Goal: Information Seeking & Learning: Learn about a topic

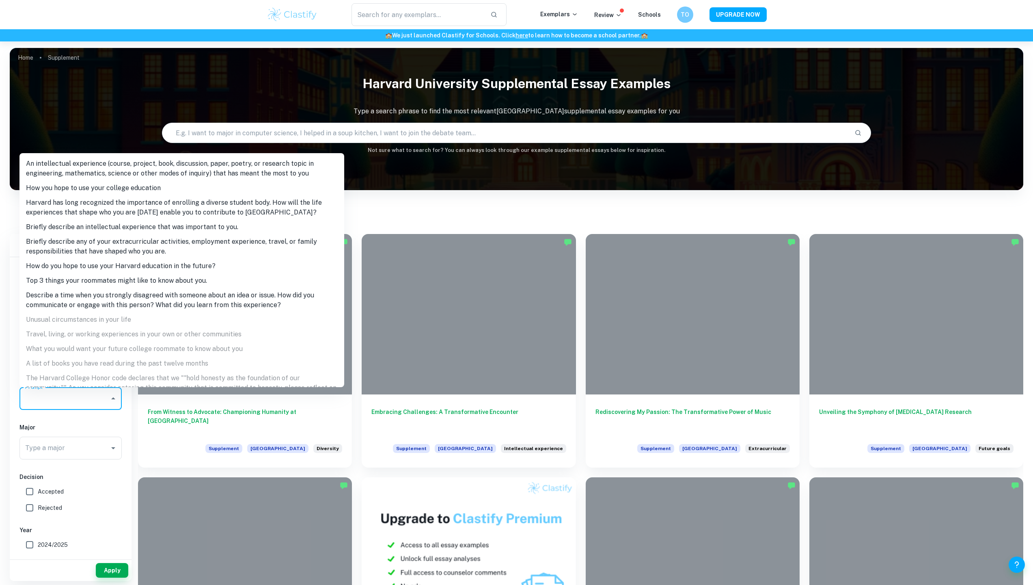
click at [127, 214] on li "Harvard has long recognized the importance of enrolling a diverse student body.…" at bounding box center [181, 207] width 325 height 24
type input "Harvard has long recognized the importance of enrolling a diverse student body.…"
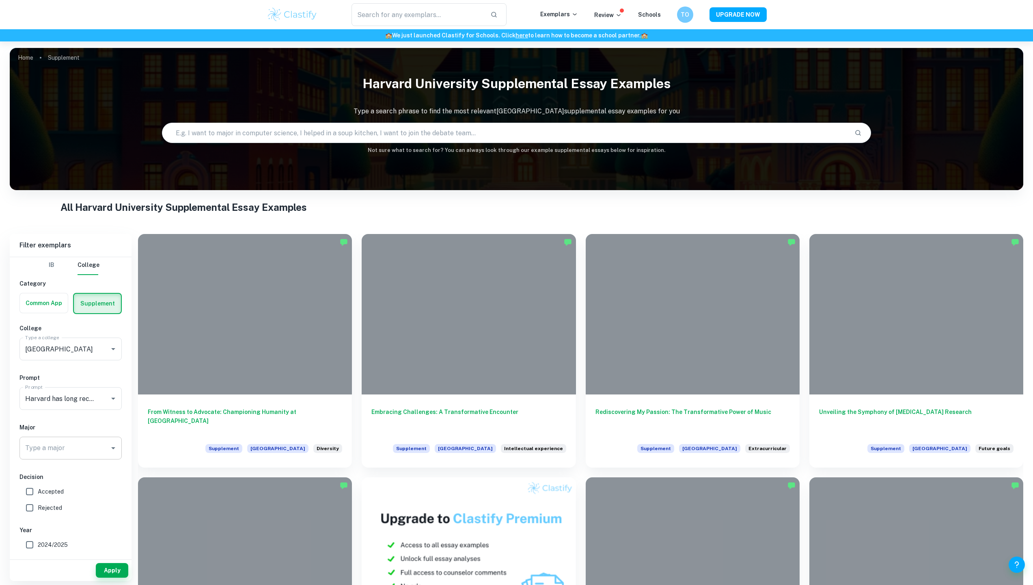
click at [113, 445] on icon "Open" at bounding box center [113, 448] width 10 height 10
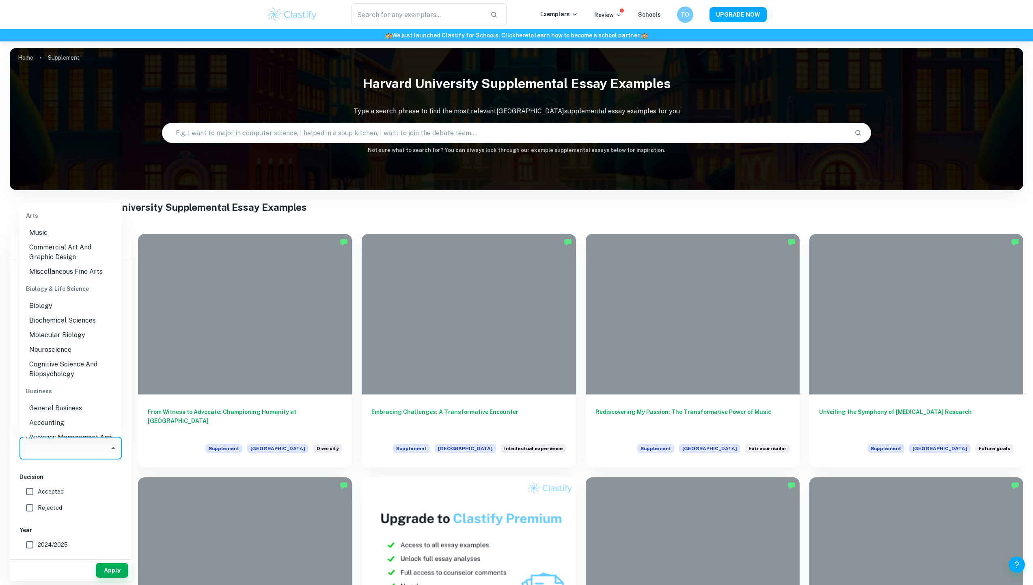
drag, startPoint x: 47, startPoint y: 492, endPoint x: 55, endPoint y: 498, distance: 10.4
click at [47, 492] on span "Accepted" at bounding box center [51, 491] width 26 height 9
click at [38, 492] on input "Accepted" at bounding box center [30, 491] width 16 height 16
checkbox input "true"
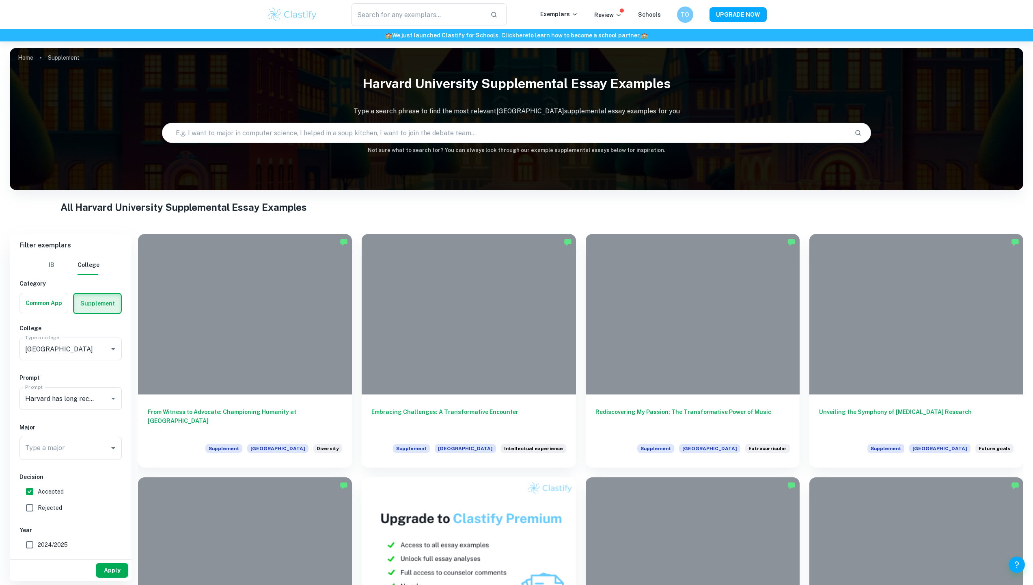
click at [110, 572] on button "Apply" at bounding box center [112, 570] width 32 height 15
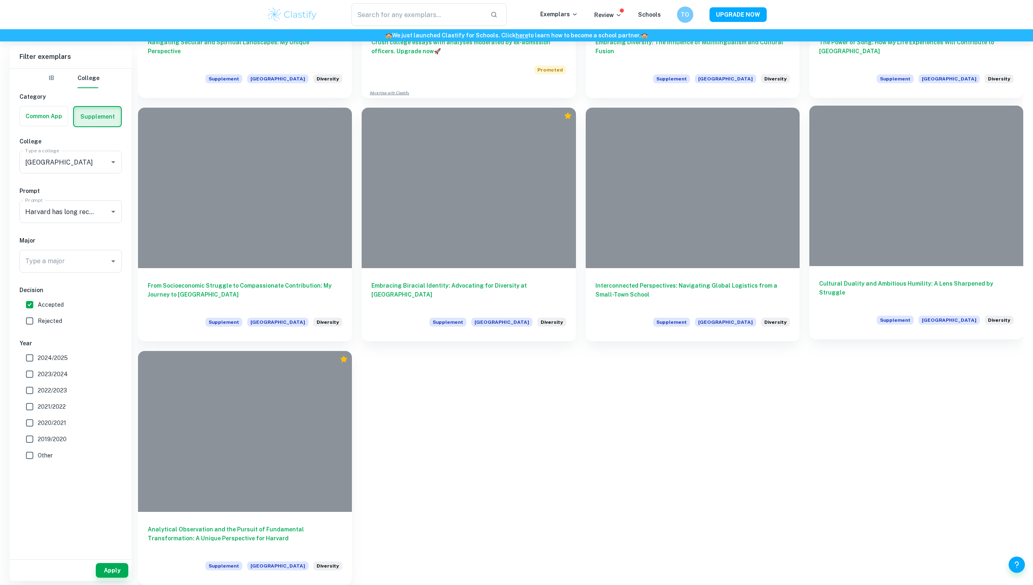
click at [910, 242] on div at bounding box center [917, 186] width 214 height 160
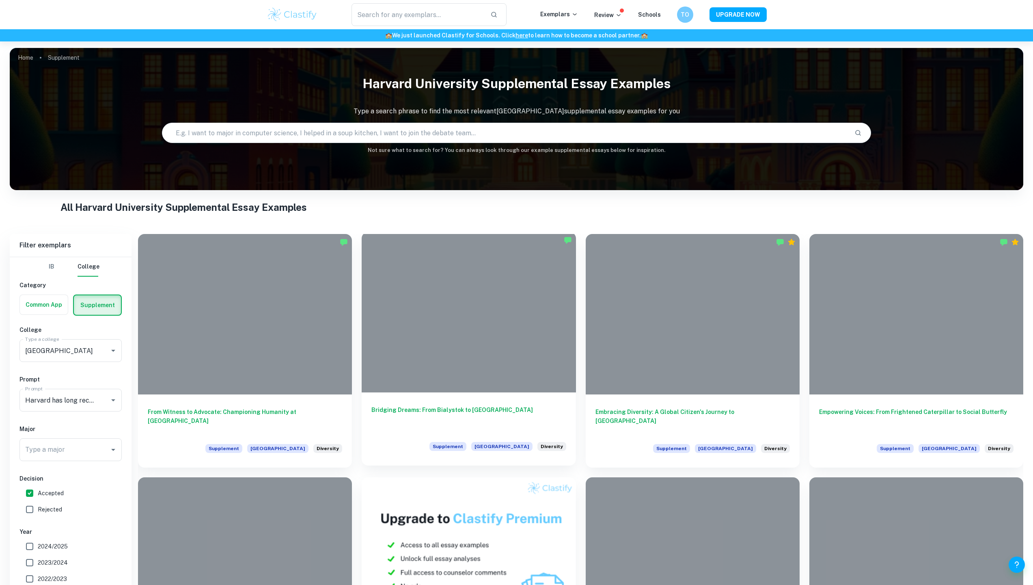
scroll to position [613, 0]
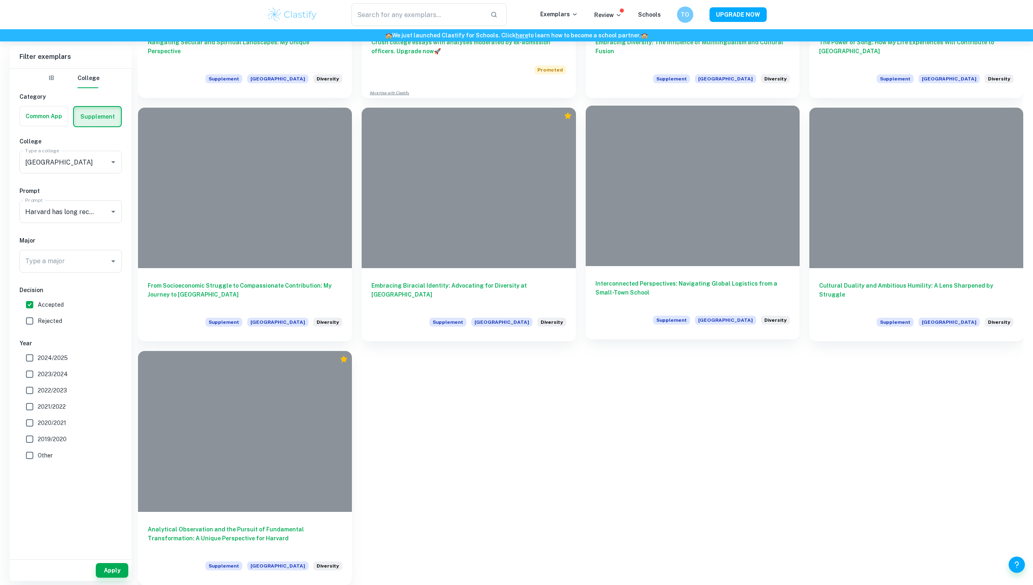
click at [702, 201] on div at bounding box center [693, 186] width 214 height 160
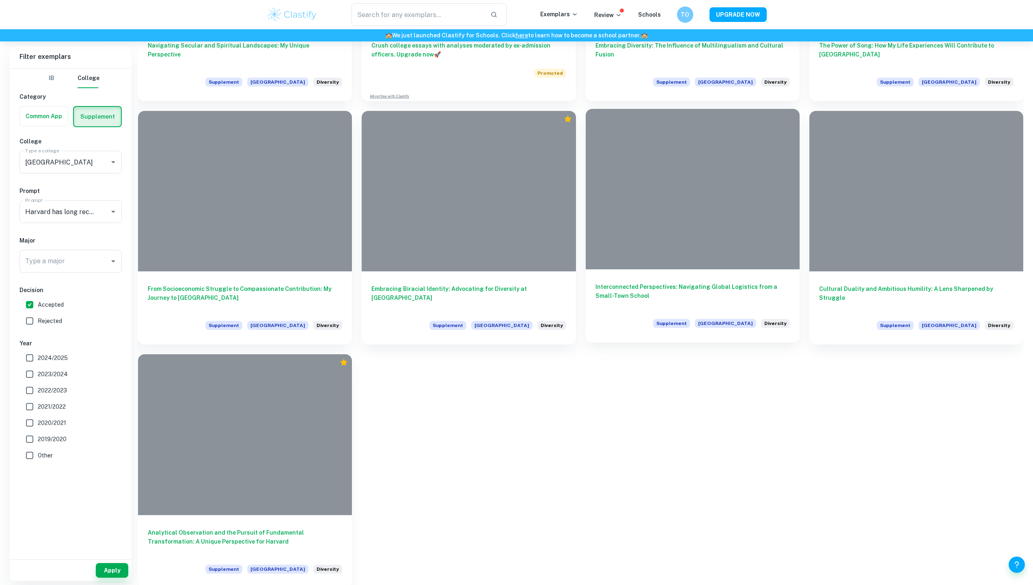
scroll to position [613, 0]
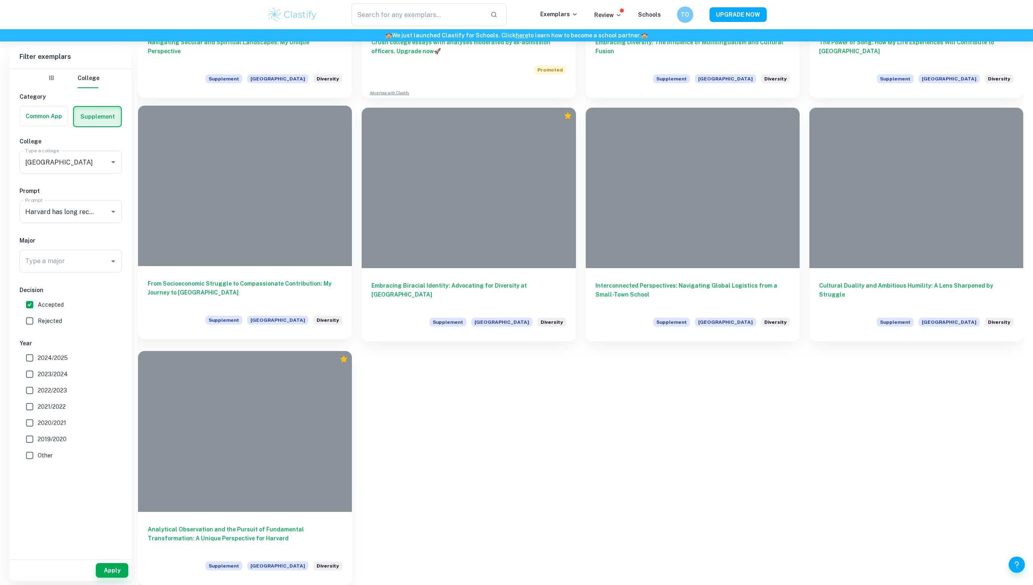
click at [289, 237] on div at bounding box center [245, 186] width 214 height 160
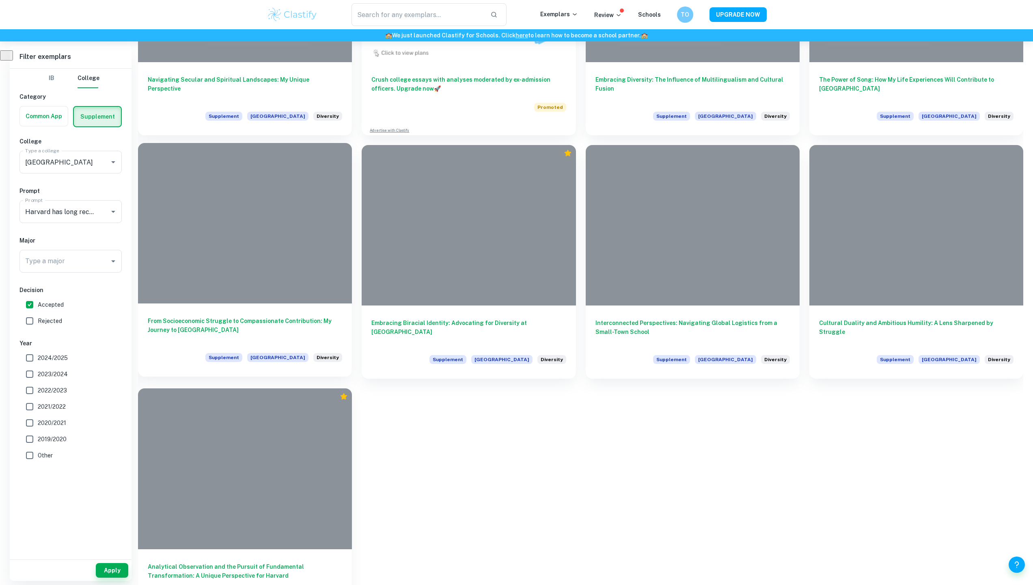
scroll to position [338, 0]
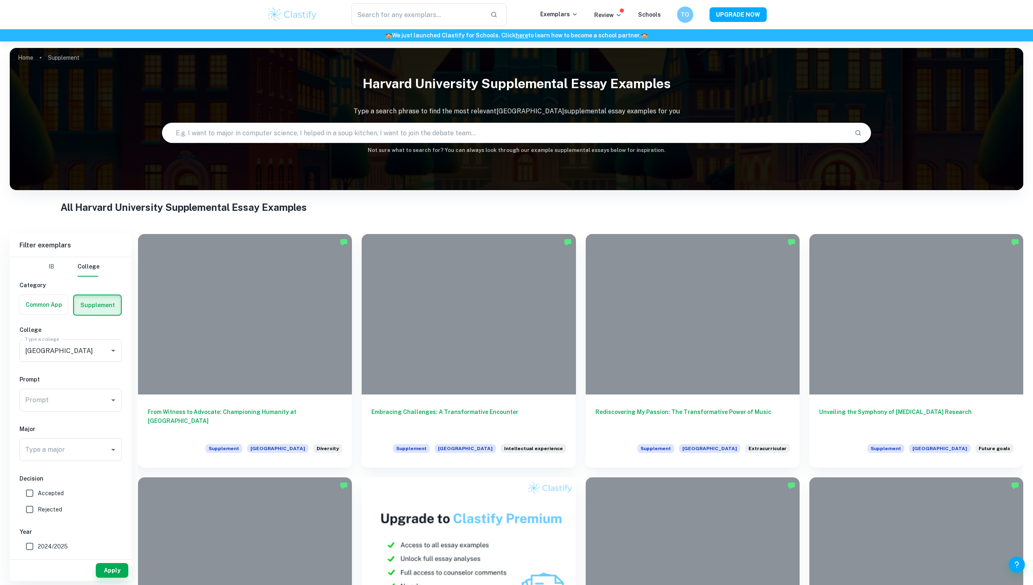
checkbox input "true"
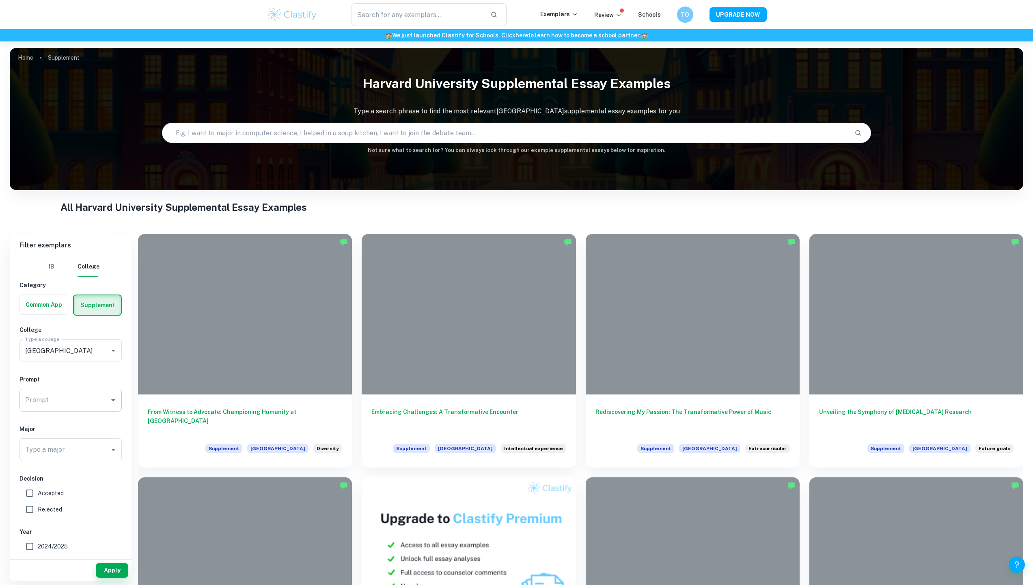
click at [117, 404] on icon "Open" at bounding box center [113, 400] width 10 height 10
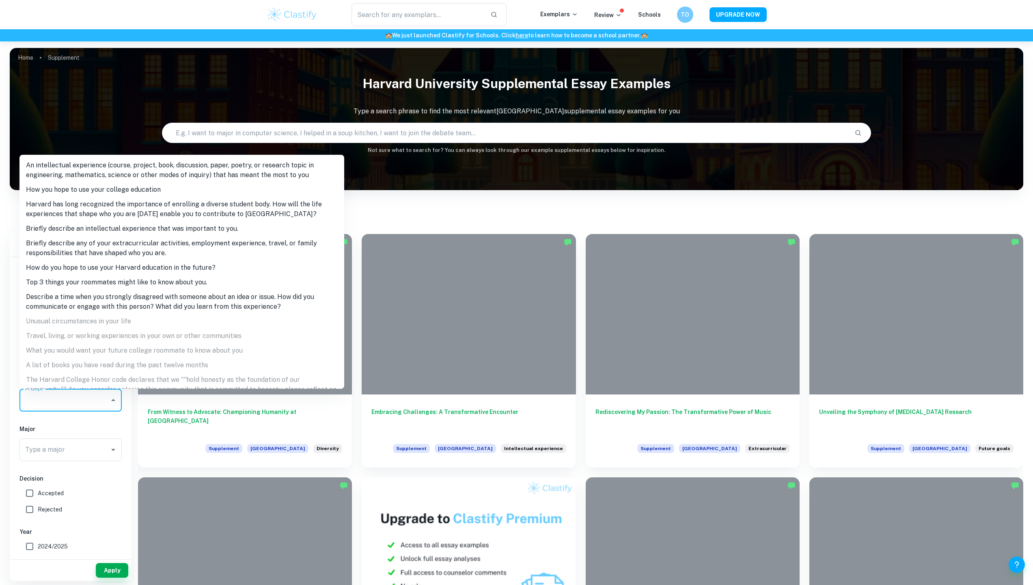
click at [145, 209] on li "Harvard has long recognized the importance of enrolling a diverse student body.…" at bounding box center [181, 209] width 325 height 24
type input "Harvard has long recognized the importance of enrolling a diverse student body.…"
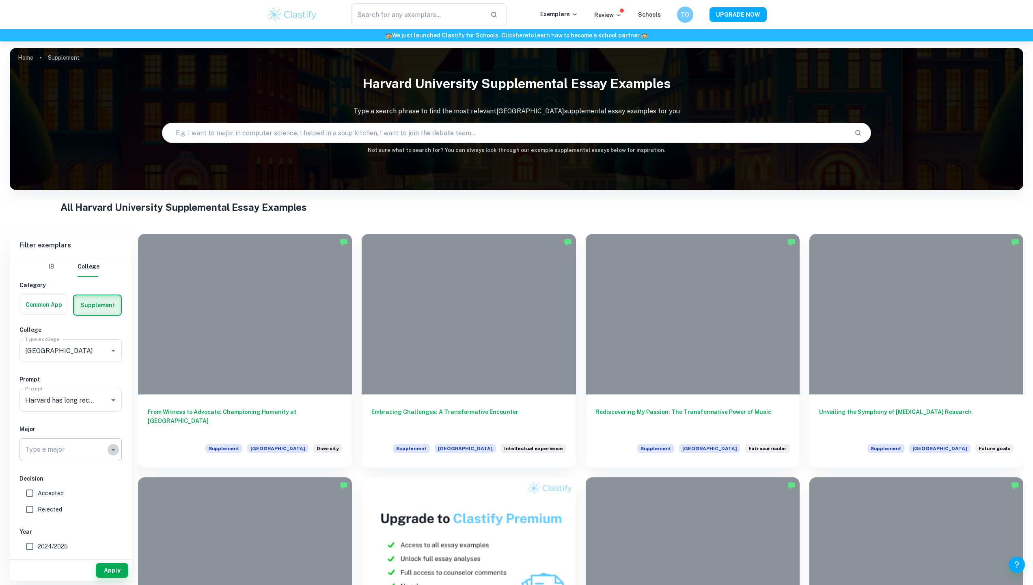
click at [111, 450] on icon "Open" at bounding box center [113, 450] width 10 height 10
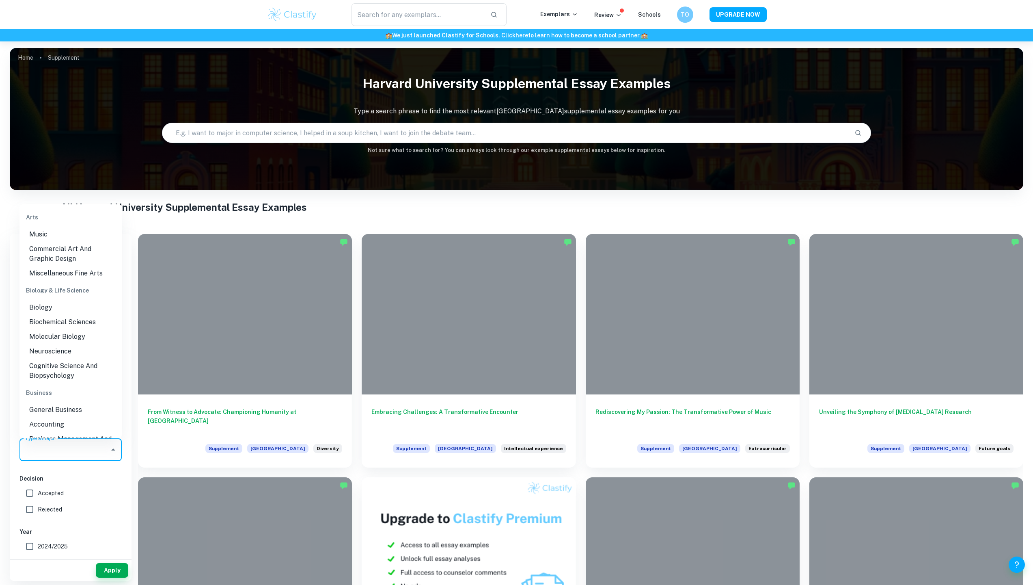
click at [48, 489] on span "Accepted" at bounding box center [51, 492] width 26 height 9
click at [38, 489] on input "Accepted" at bounding box center [30, 493] width 16 height 16
checkbox input "true"
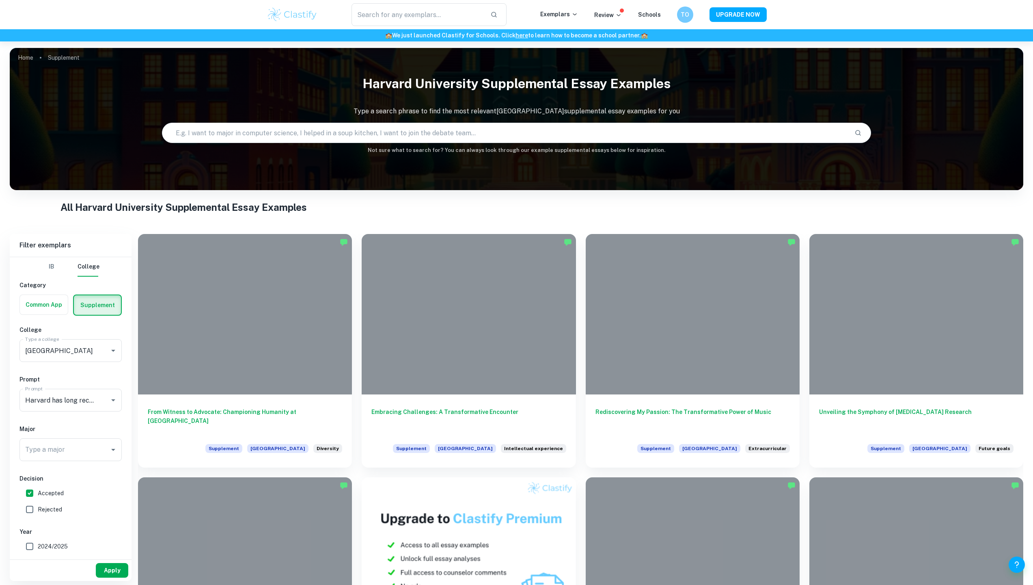
click at [101, 569] on button "Apply" at bounding box center [112, 570] width 32 height 15
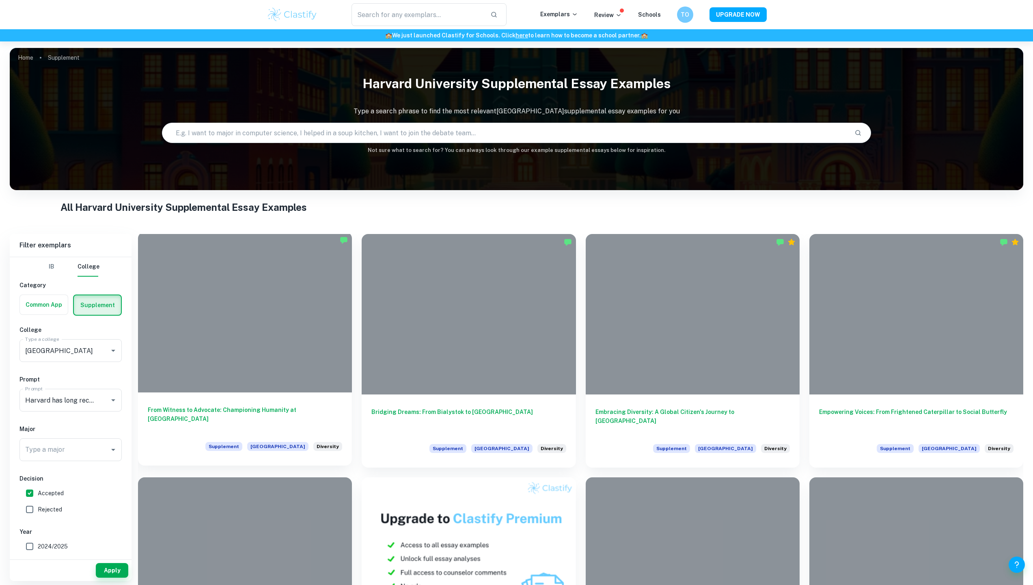
click at [263, 385] on div at bounding box center [245, 312] width 214 height 160
click at [482, 326] on div at bounding box center [469, 312] width 214 height 160
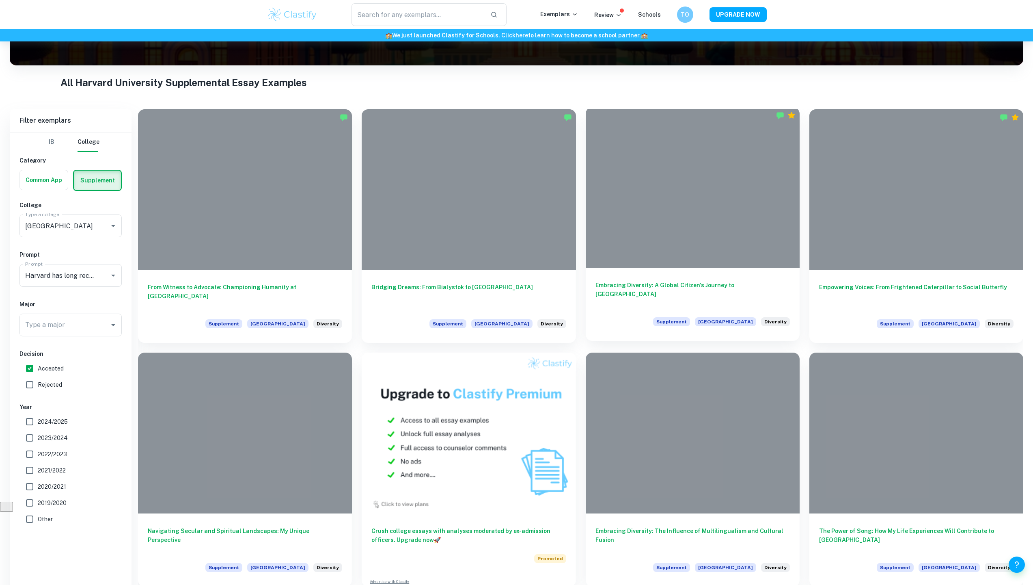
scroll to position [283, 0]
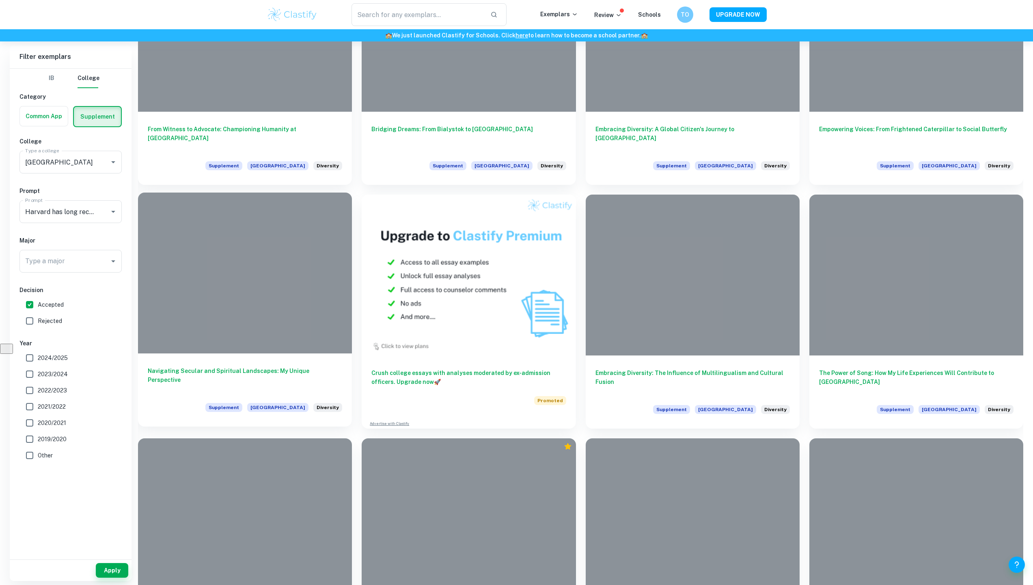
click at [289, 314] on div at bounding box center [245, 272] width 214 height 160
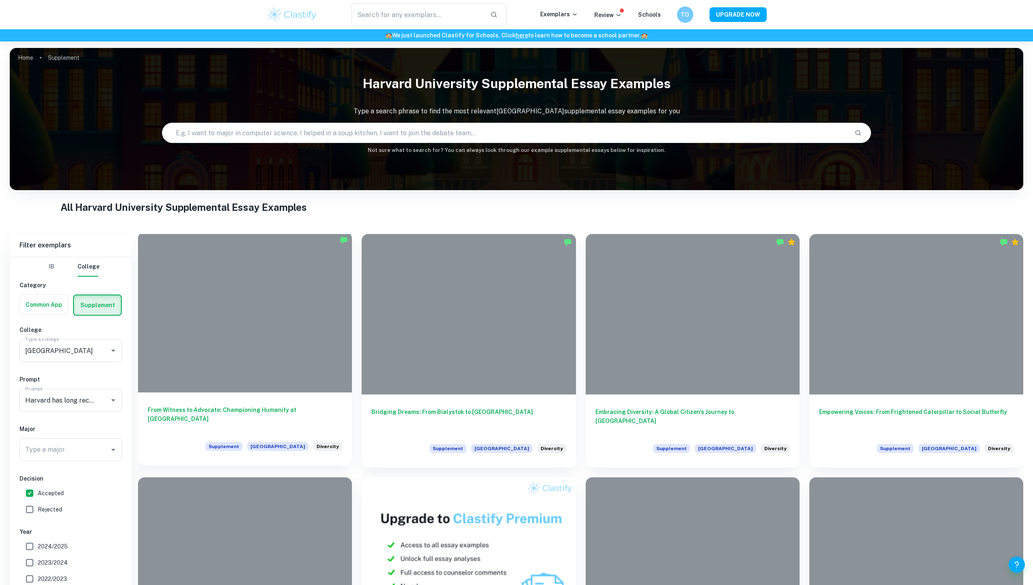
scroll to position [283, 0]
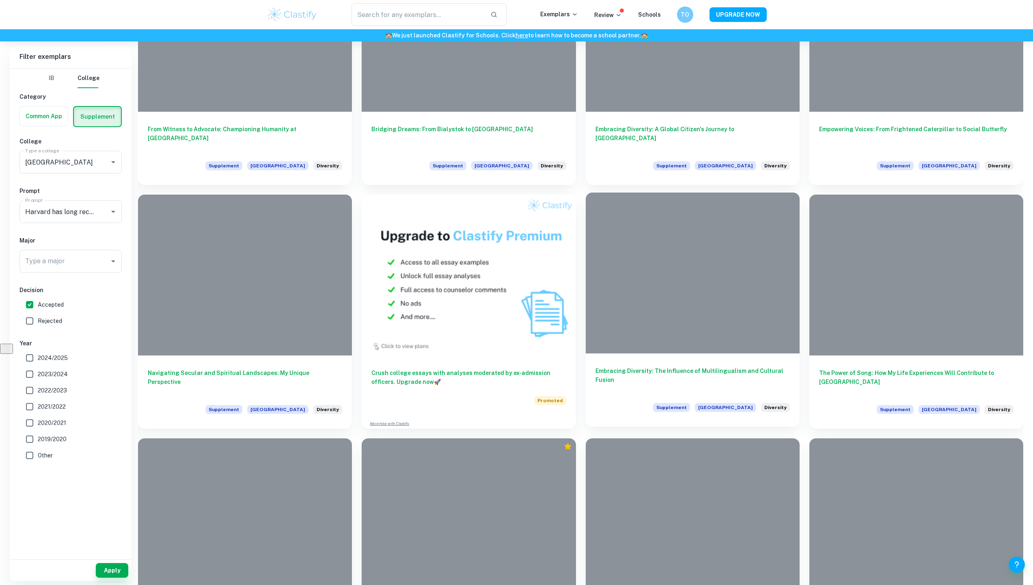
click at [650, 290] on div at bounding box center [693, 272] width 214 height 160
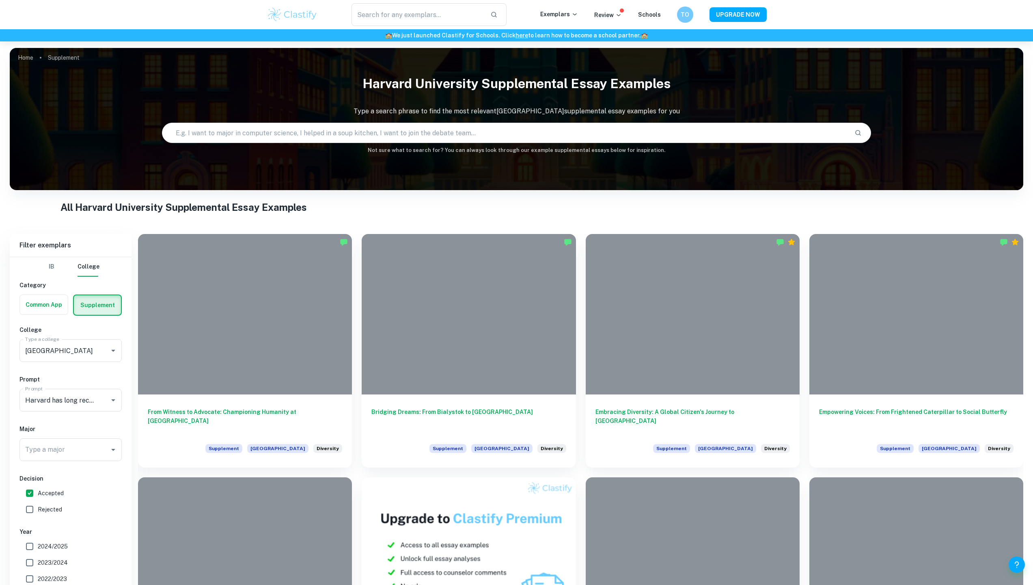
scroll to position [283, 0]
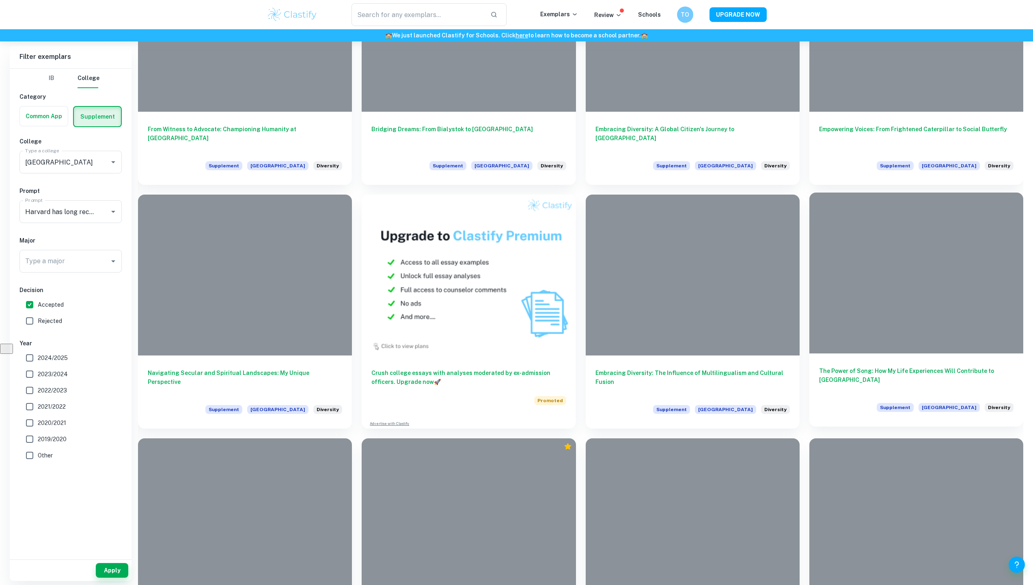
click at [960, 286] on div at bounding box center [917, 272] width 214 height 160
